Goal: Task Accomplishment & Management: Complete application form

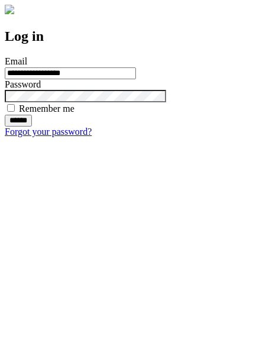
type input "**********"
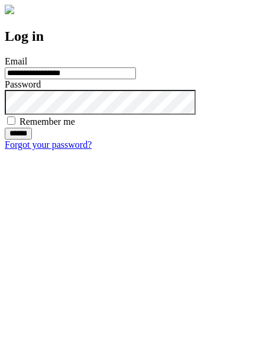
click at [32, 140] on input "******" at bounding box center [18, 134] width 27 height 12
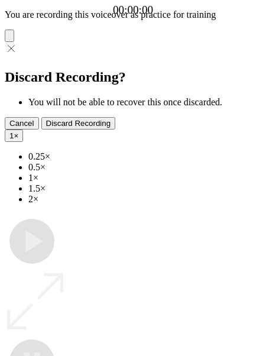
type input "**********"
